Goal: Share content

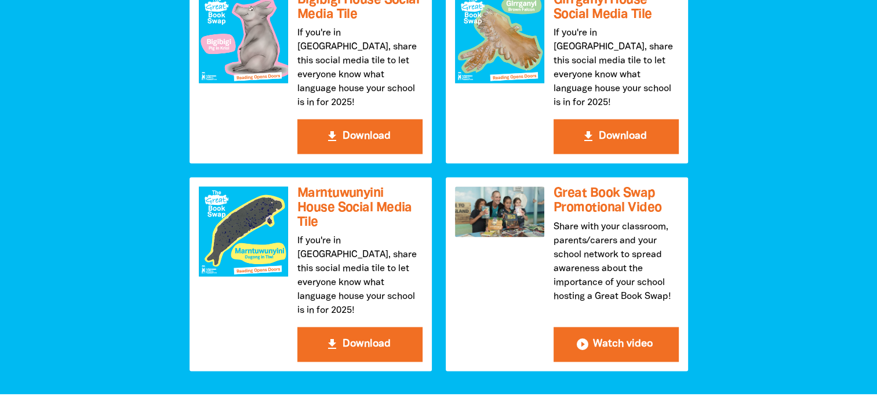
scroll to position [1702, 0]
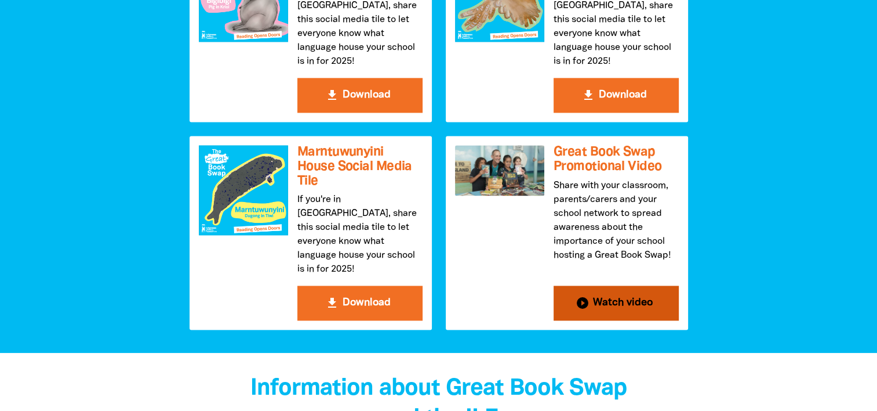
click at [605, 285] on button "play_circle_filled Watch video" at bounding box center [616, 302] width 125 height 35
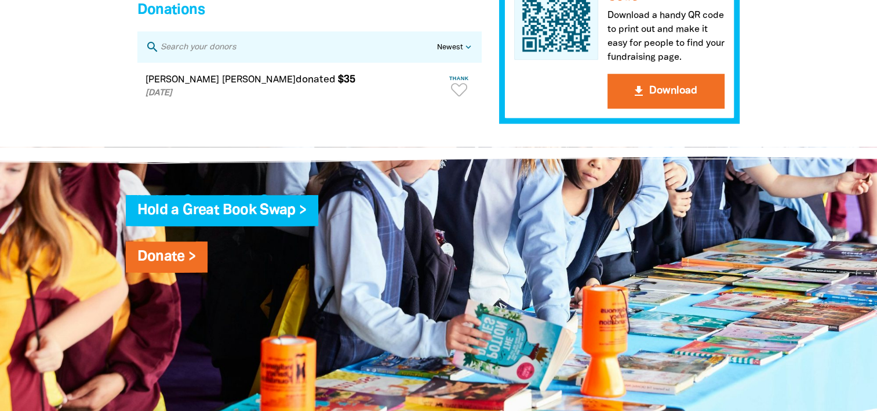
scroll to position [991, 0]
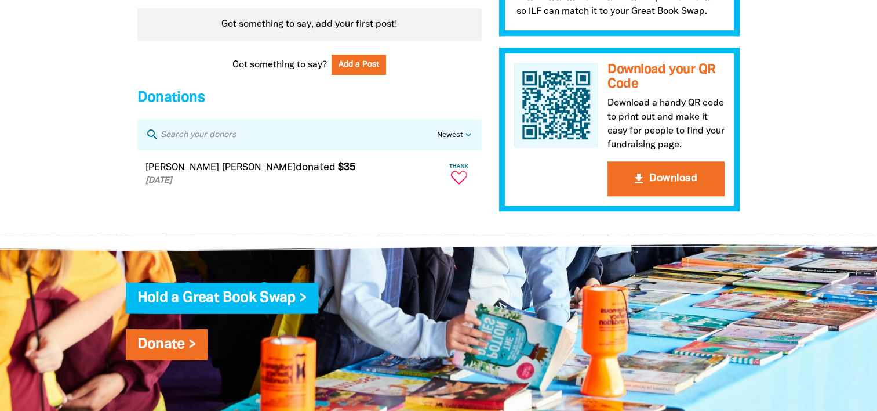
click at [452, 182] on icon "Paginated content" at bounding box center [459, 176] width 16 height 13
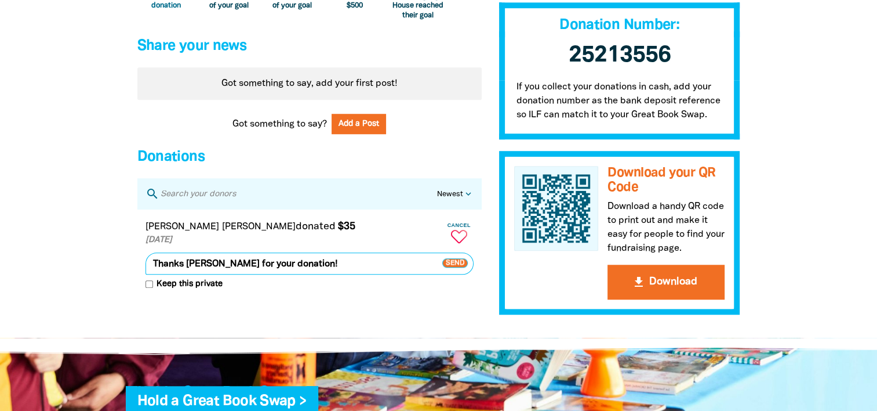
scroll to position [930, 0]
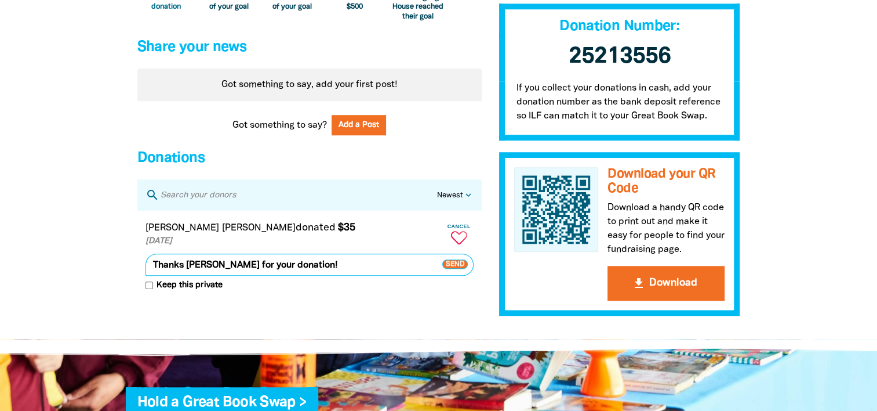
click at [150, 289] on input "Keep this private" at bounding box center [150, 285] width 8 height 8
checkbox input "true"
click at [456, 269] on span "Send" at bounding box center [455, 263] width 26 height 9
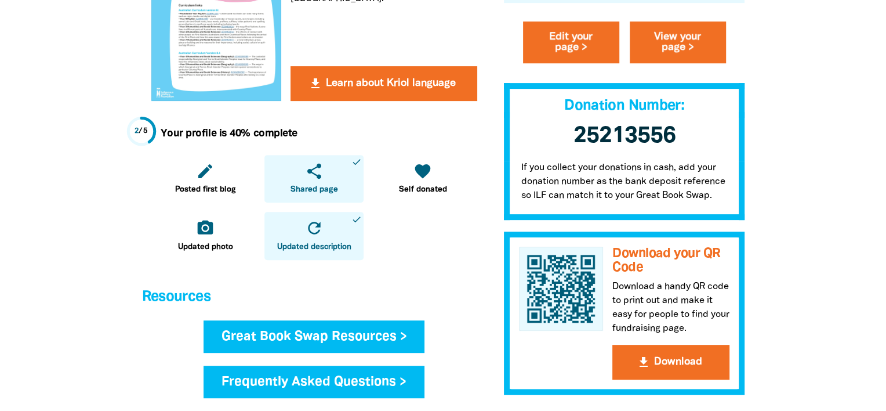
scroll to position [427, 0]
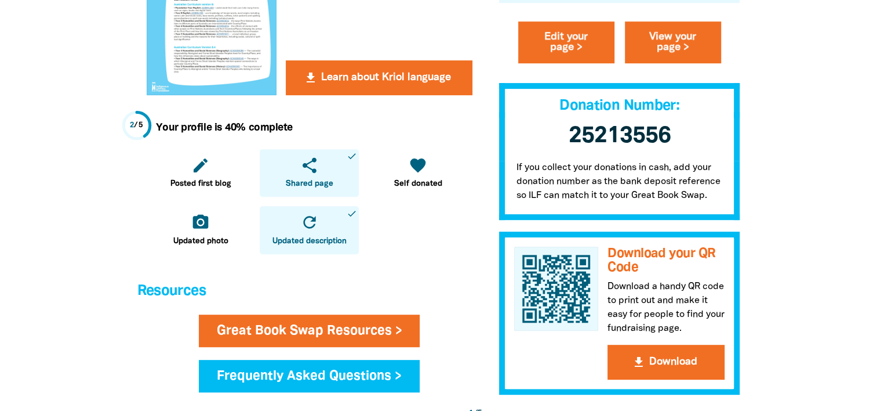
click at [302, 167] on icon "share" at bounding box center [309, 165] width 19 height 19
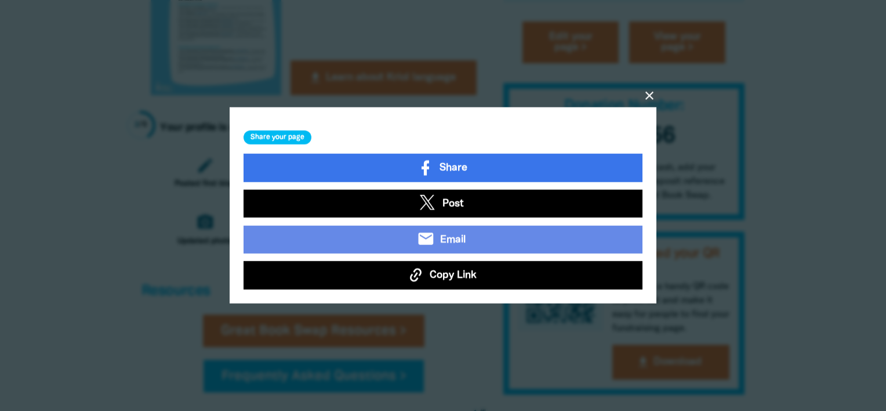
click at [387, 270] on button "Copy Link" at bounding box center [443, 275] width 399 height 28
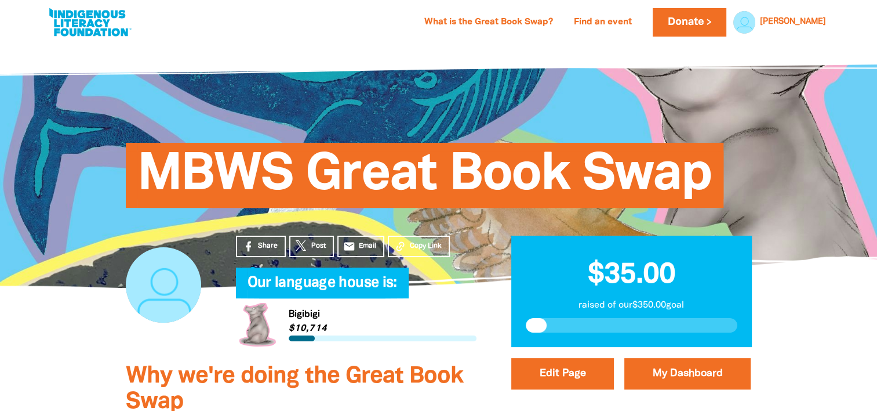
scroll to position [6, 0]
